Goal: Check status: Check status

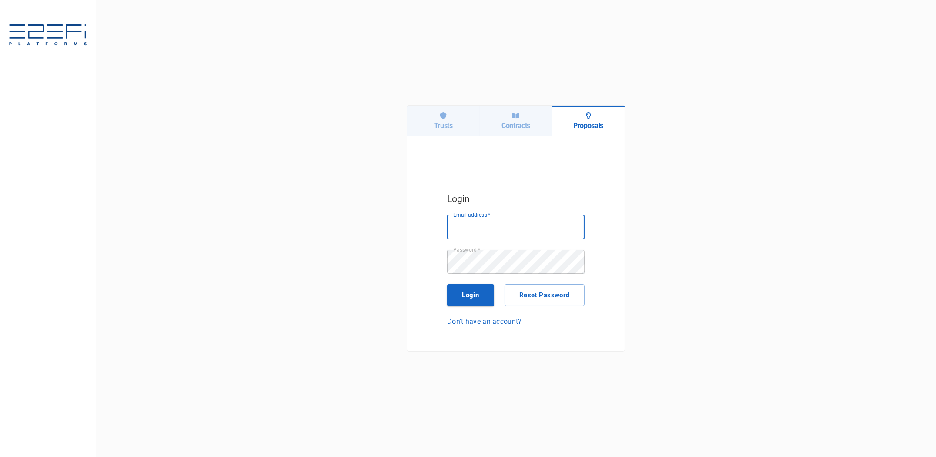
type input "scott@certaintywealth.com.au"
click at [516, 117] on icon at bounding box center [515, 115] width 7 height 7
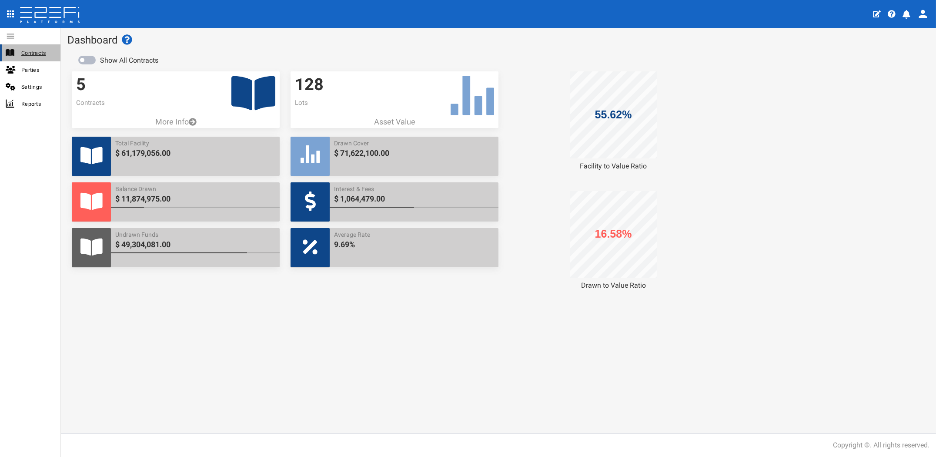
click at [32, 52] on span "Contracts" at bounding box center [37, 53] width 32 height 10
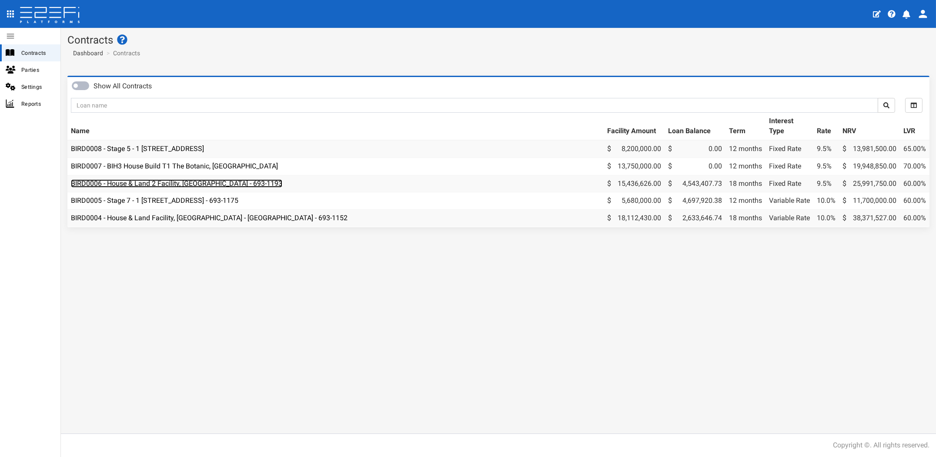
click at [222, 183] on link "BIRD0006 - House & Land 2 Facility, [GEOGRAPHIC_DATA] - 693-1193" at bounding box center [176, 183] width 211 height 8
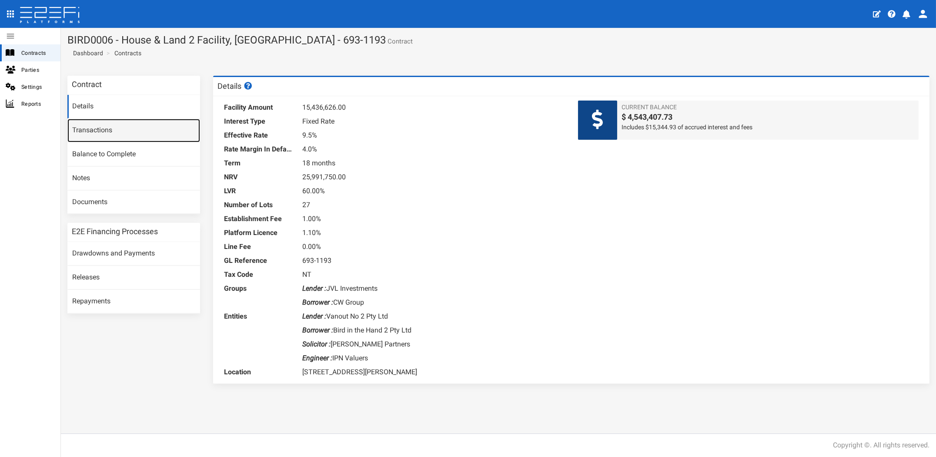
click at [98, 129] on link "Transactions" at bounding box center [133, 130] width 133 height 23
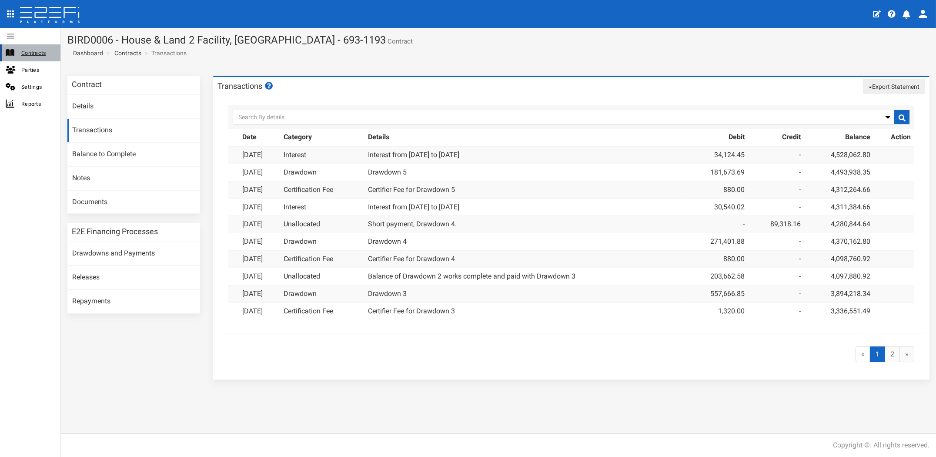
click at [27, 51] on span "Contracts" at bounding box center [37, 53] width 32 height 10
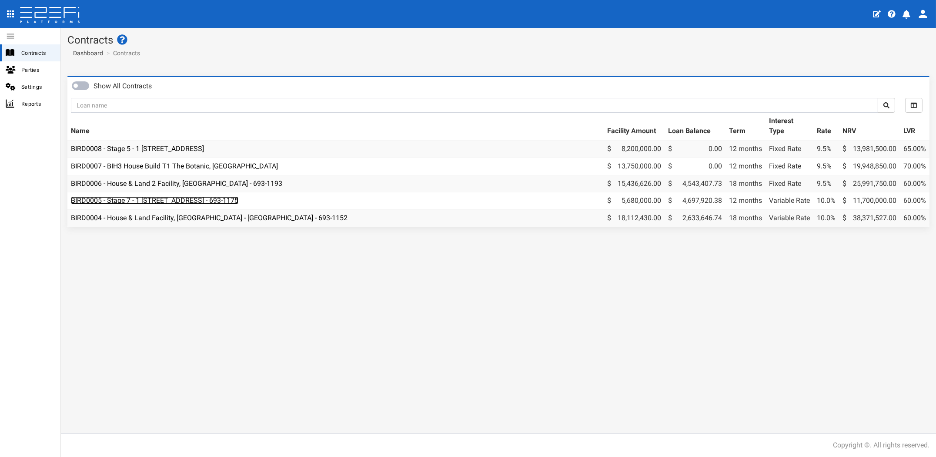
click at [167, 199] on link "BIRD0005 - Stage 7 - 1 [STREET_ADDRESS] - 693-1175" at bounding box center [154, 200] width 167 height 8
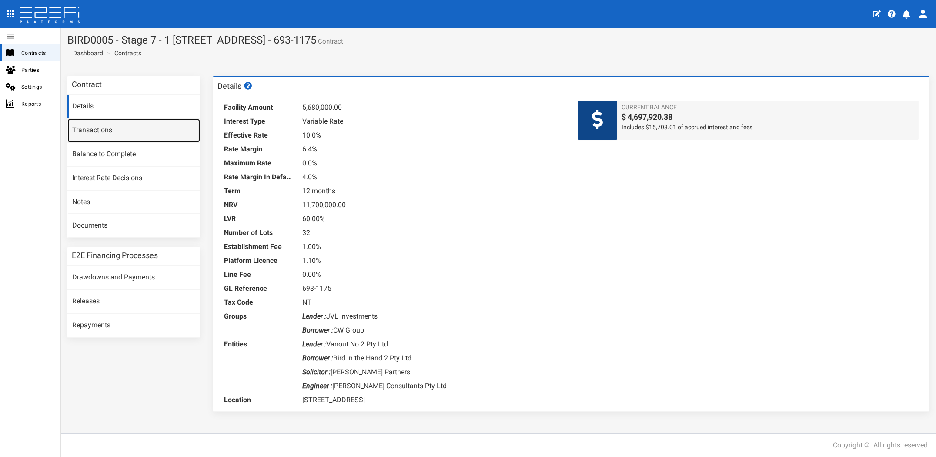
click at [102, 131] on link "Transactions" at bounding box center [133, 130] width 133 height 23
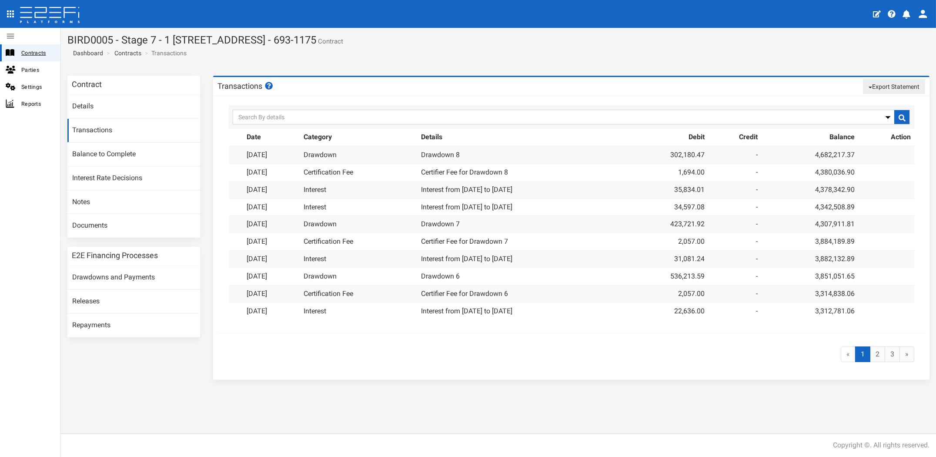
click at [32, 50] on span "Contracts" at bounding box center [37, 53] width 32 height 10
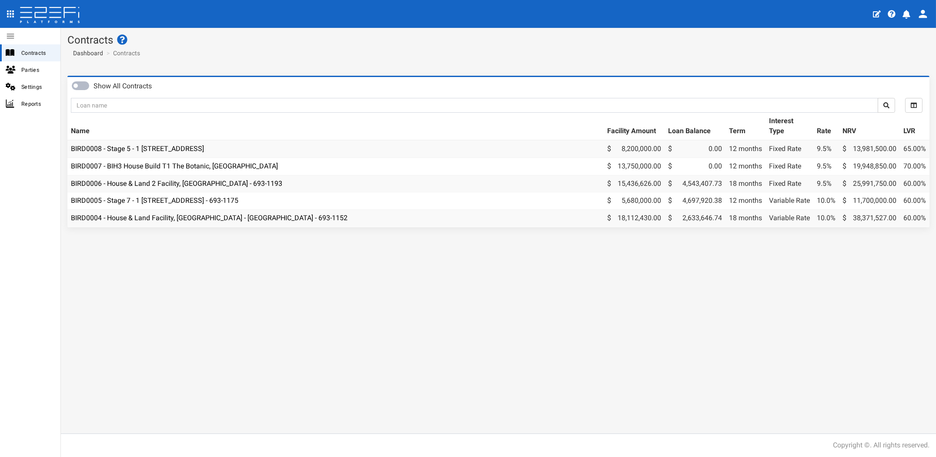
click at [155, 222] on td "BIRD0004 - House & Land Facility, [GEOGRAPHIC_DATA] - [GEOGRAPHIC_DATA] - 693-1…" at bounding box center [335, 218] width 536 height 17
click at [256, 214] on link "BIRD0004 - House & Land Facility, [GEOGRAPHIC_DATA] - [GEOGRAPHIC_DATA] - 693-1…" at bounding box center [209, 218] width 277 height 8
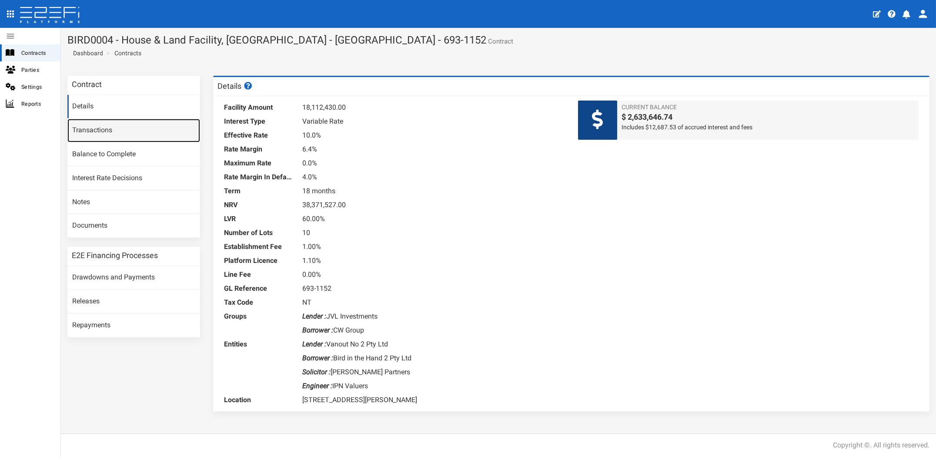
click at [99, 126] on link "Transactions" at bounding box center [133, 130] width 133 height 23
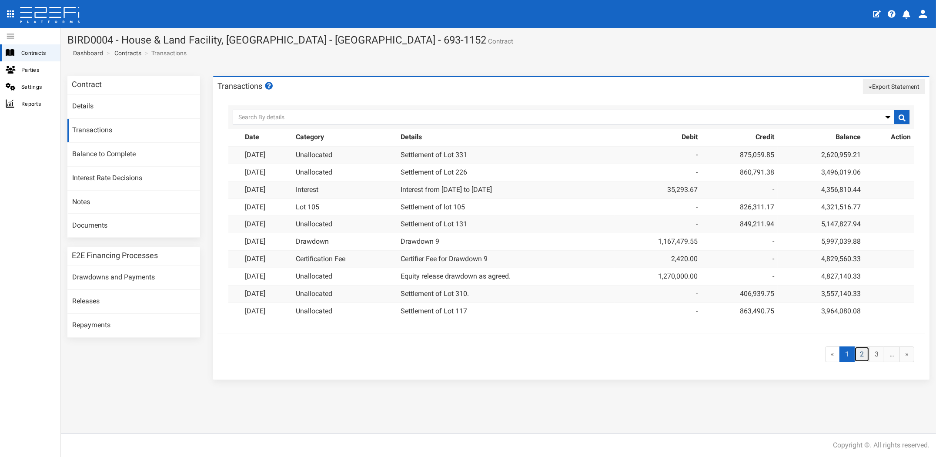
click at [859, 353] on link "2" at bounding box center [861, 354] width 15 height 16
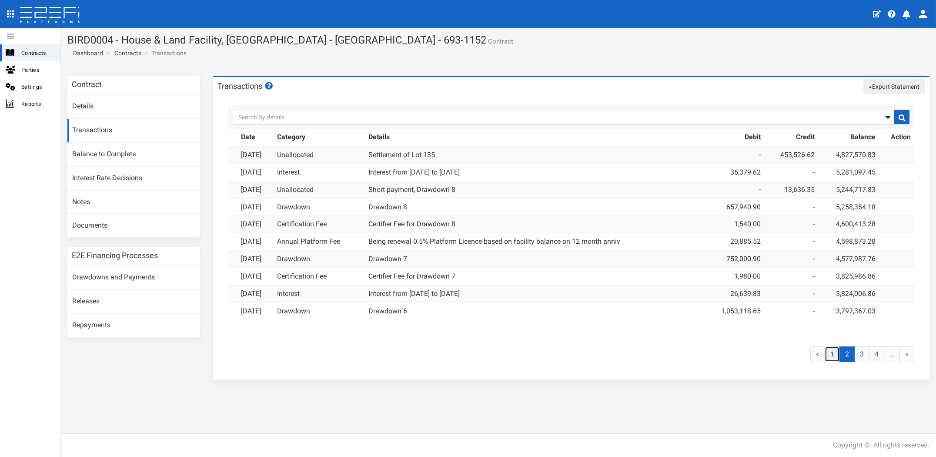
click at [829, 350] on link "1" at bounding box center [832, 354] width 15 height 16
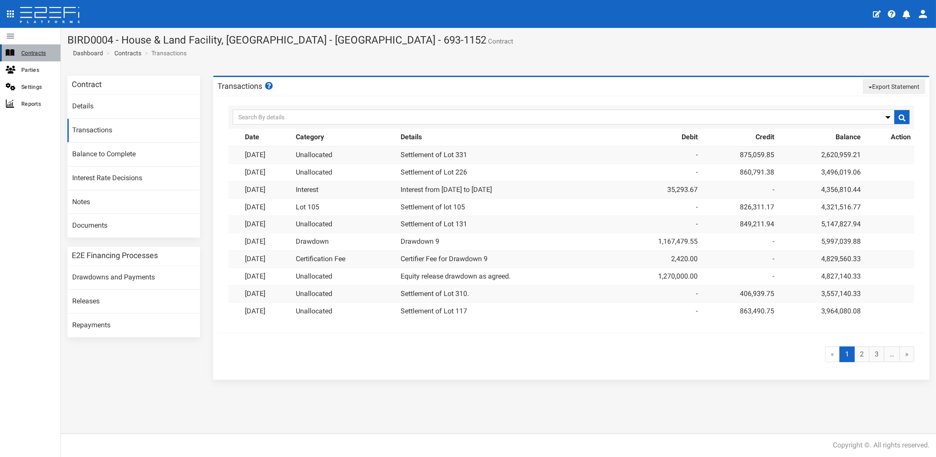
click at [37, 52] on span "Contracts" at bounding box center [37, 53] width 32 height 10
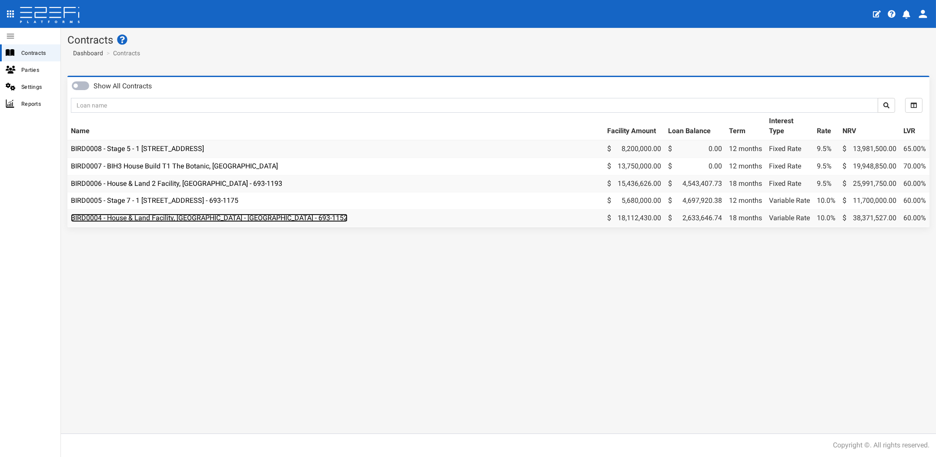
click at [107, 217] on link "BIRD0004 - House & Land Facility, [GEOGRAPHIC_DATA] - [GEOGRAPHIC_DATA] - 693-1…" at bounding box center [209, 218] width 277 height 8
